Goal: Book appointment/travel/reservation

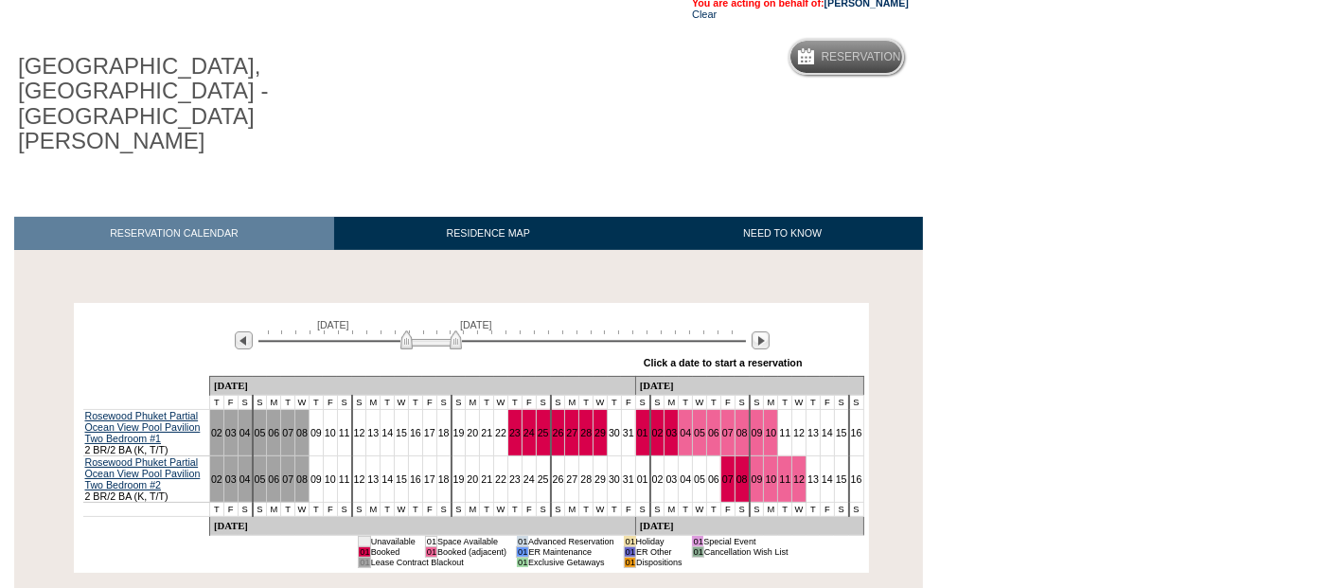
scroll to position [207, 0]
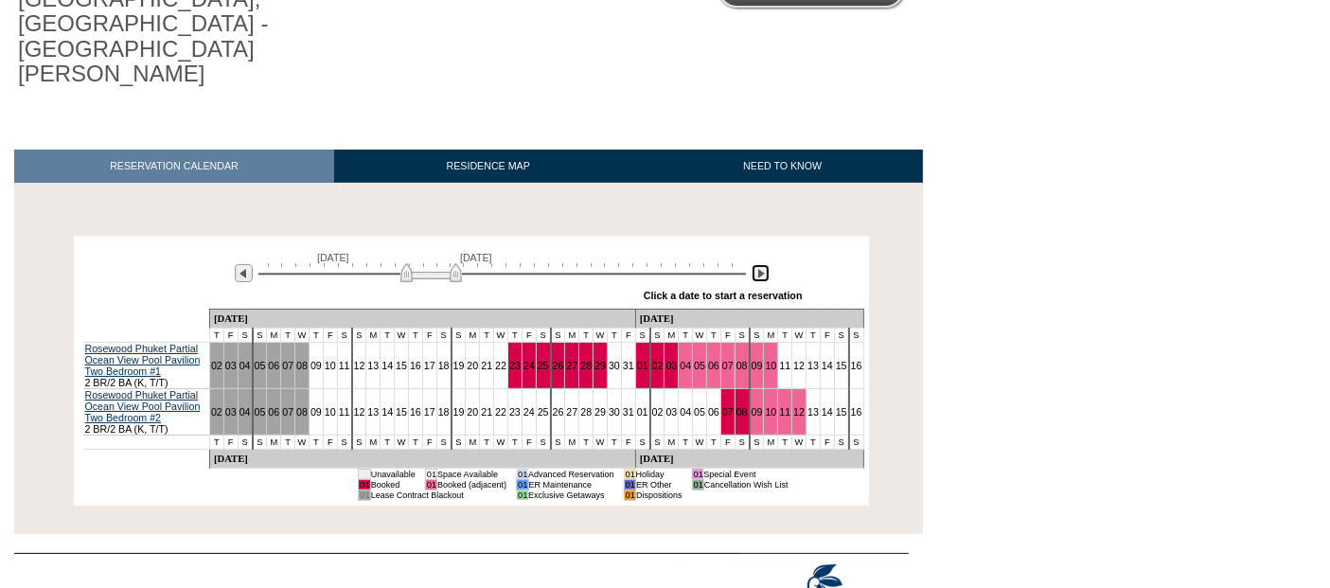
click at [753, 264] on img at bounding box center [761, 273] width 18 height 18
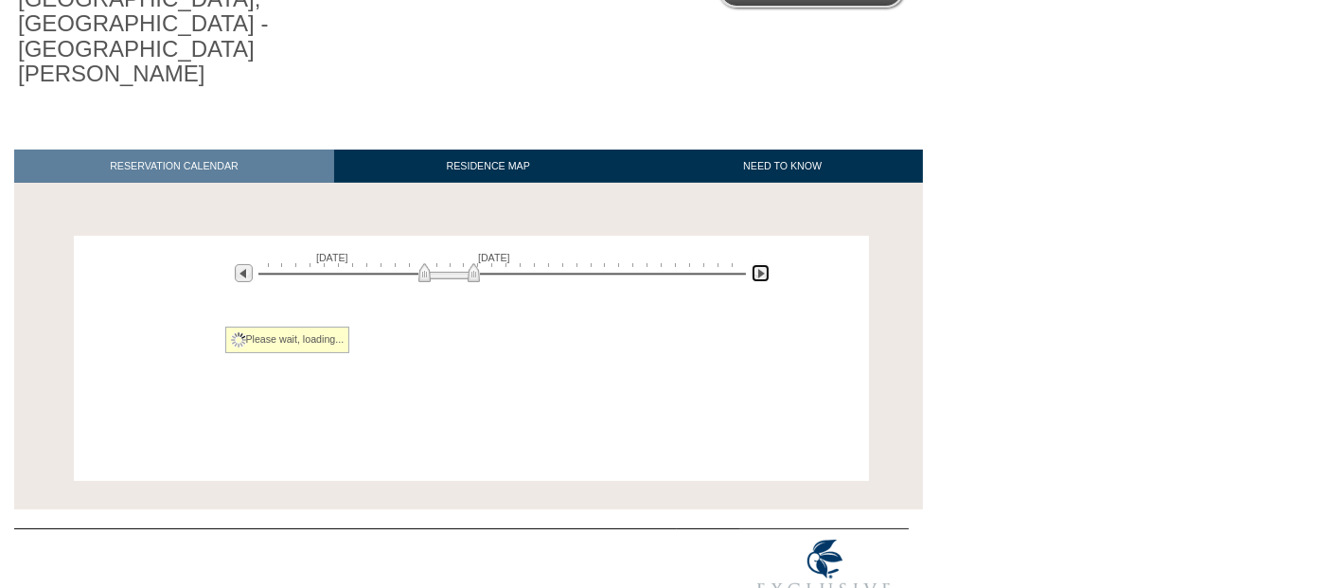
click at [753, 264] on img at bounding box center [761, 273] width 18 height 18
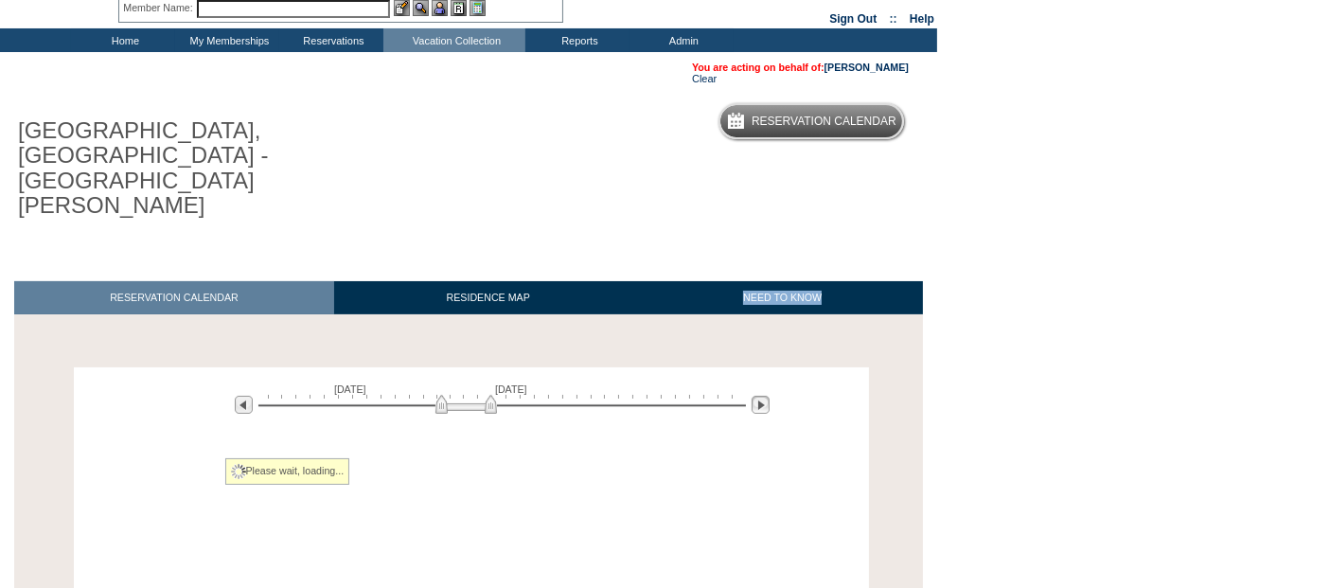
click at [753, 272] on div "RESERVATION CALENDAR RESIDENCE MAP NEED TO KNOW Processing [DATE] [DATE] » Appl…" at bounding box center [461, 461] width 923 height 379
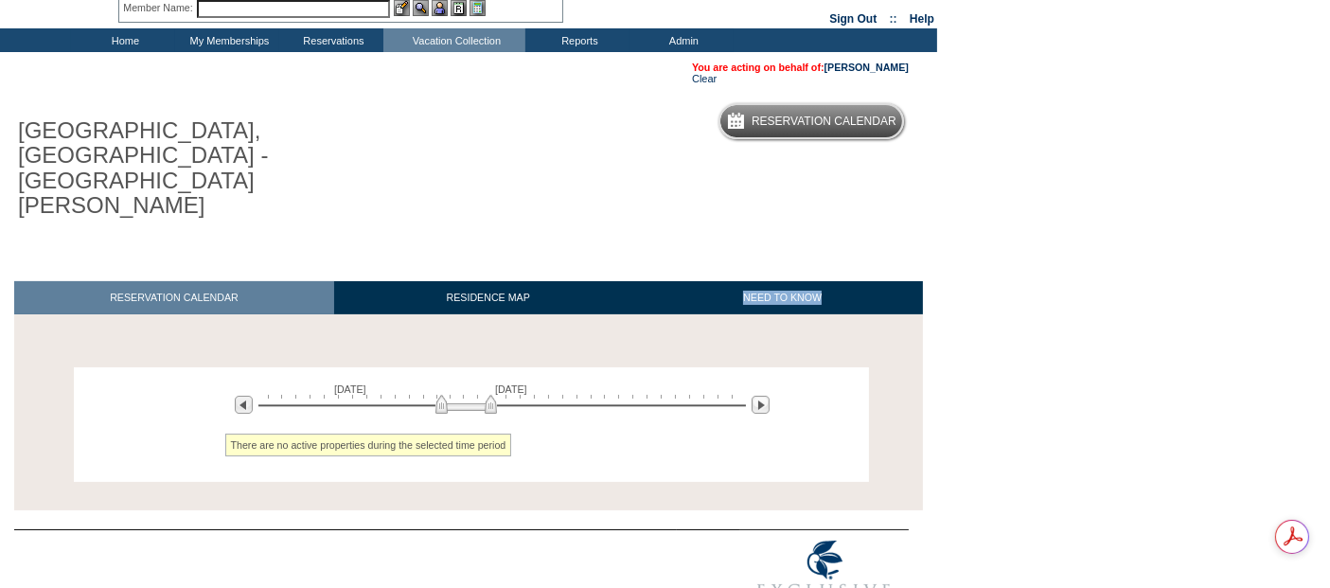
scroll to position [0, 0]
click at [757, 396] on img at bounding box center [761, 405] width 18 height 18
click at [241, 396] on img at bounding box center [244, 405] width 18 height 18
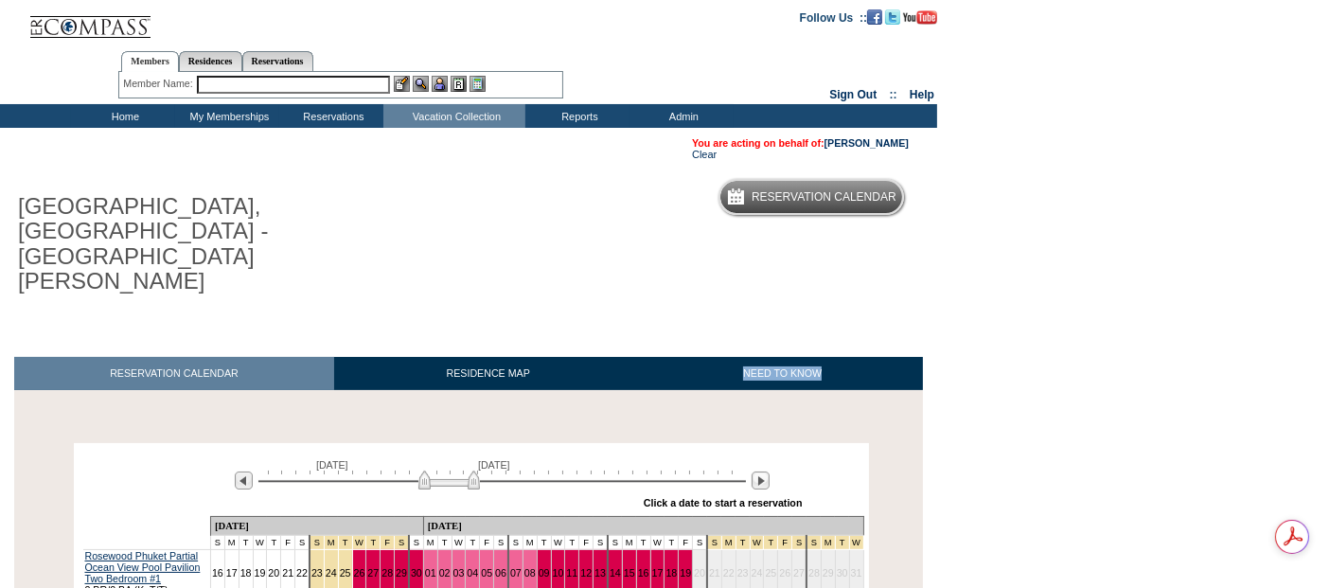
click at [338, 92] on input "text" at bounding box center [293, 85] width 193 height 18
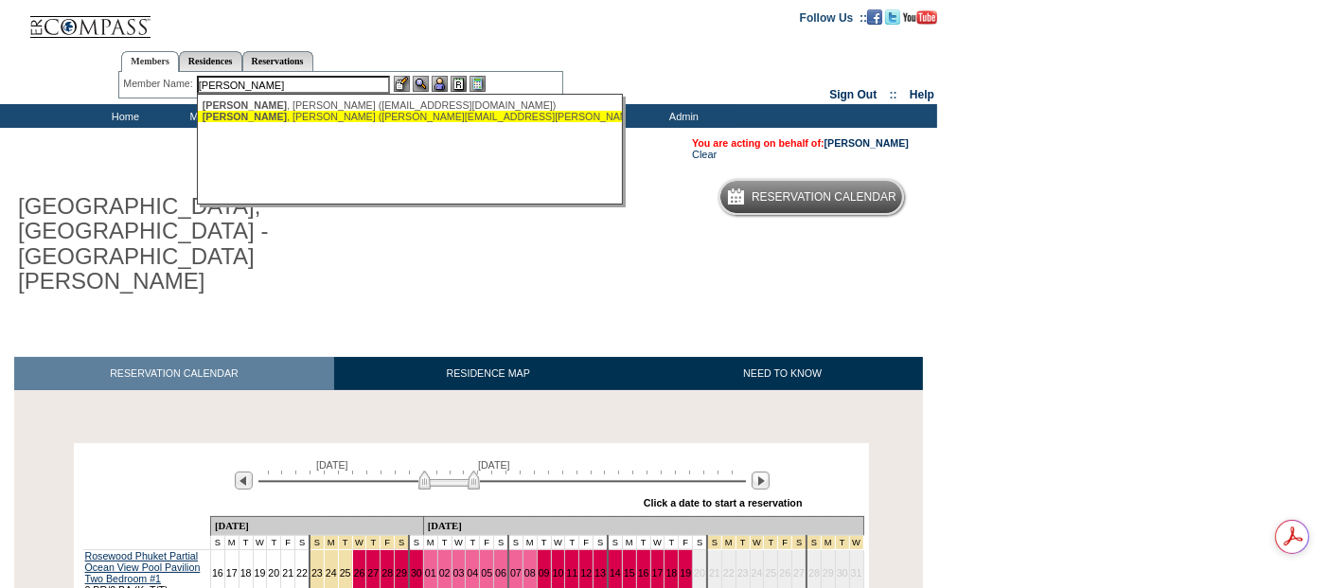
click at [381, 118] on div "[PERSON_NAME] ([PERSON_NAME][EMAIL_ADDRESS][PERSON_NAME][DOMAIN_NAME])" at bounding box center [411, 116] width 417 height 11
type input "[PERSON_NAME] ([PERSON_NAME][EMAIL_ADDRESS][PERSON_NAME][DOMAIN_NAME])"
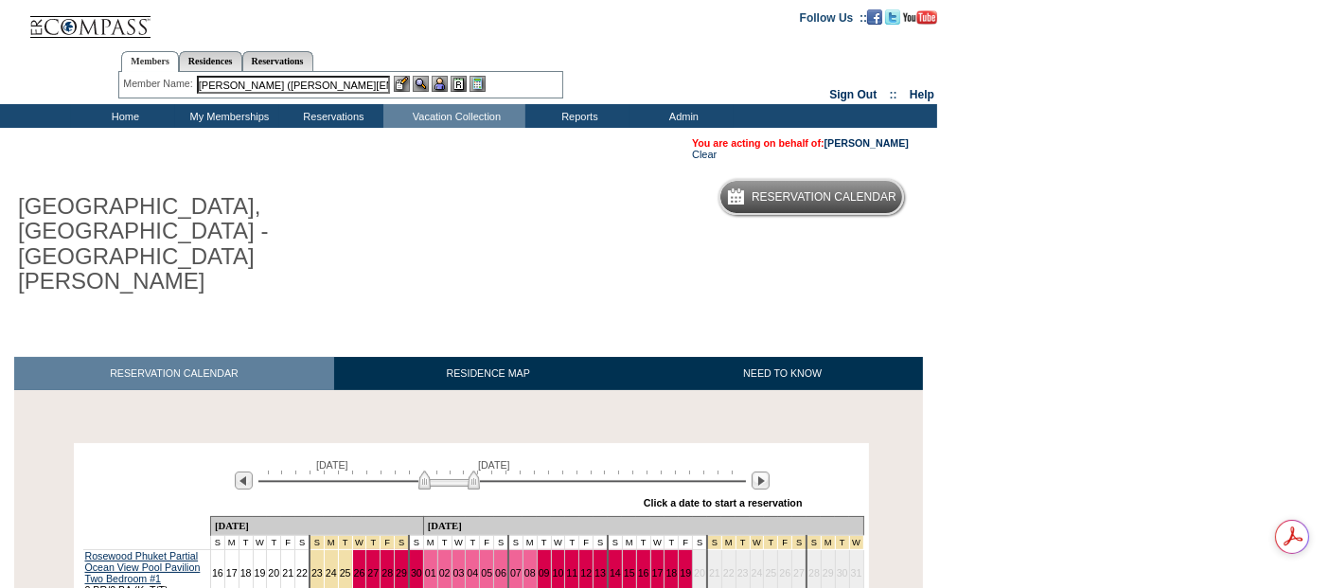
click at [442, 92] on div "Member Name: [PERSON_NAME] ([PERSON_NAME][EMAIL_ADDRESS][PERSON_NAME][DOMAIN_NA…" at bounding box center [340, 85] width 435 height 18
click at [441, 85] on img at bounding box center [440, 84] width 16 height 16
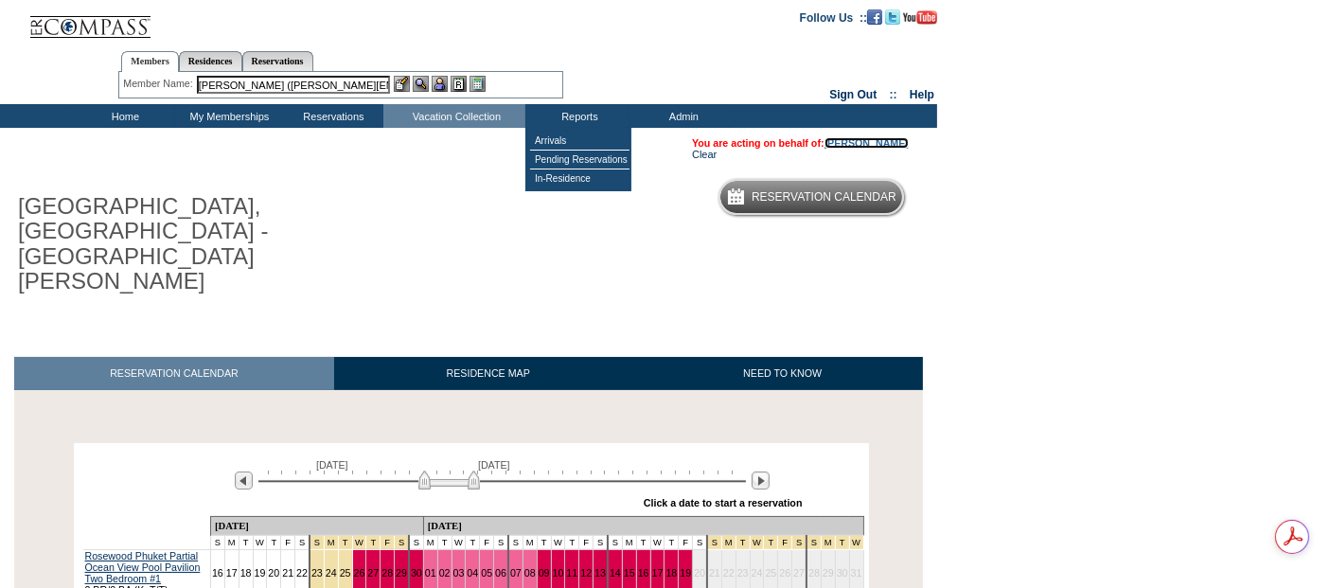
click at [890, 137] on link "[PERSON_NAME]" at bounding box center [867, 142] width 84 height 11
